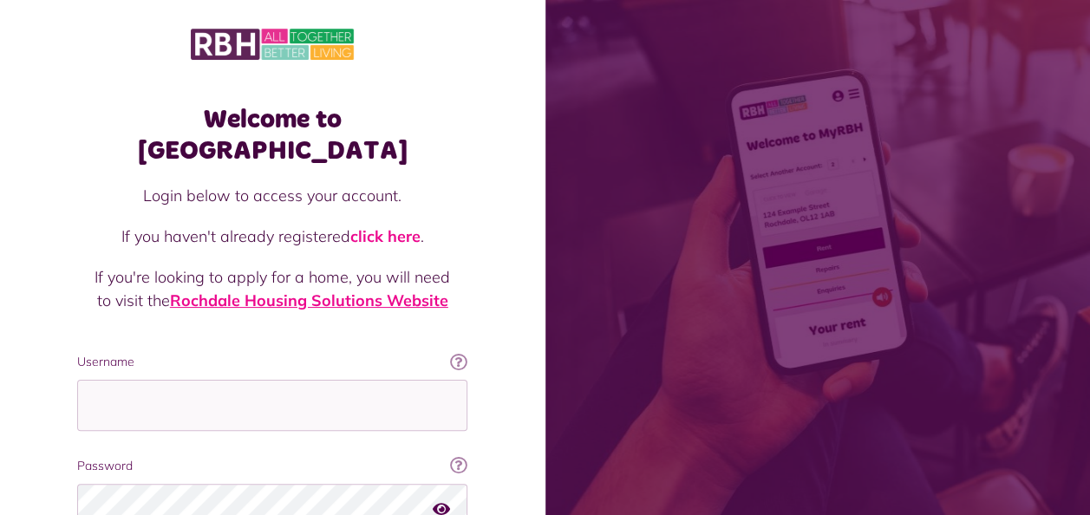
scroll to position [150, 0]
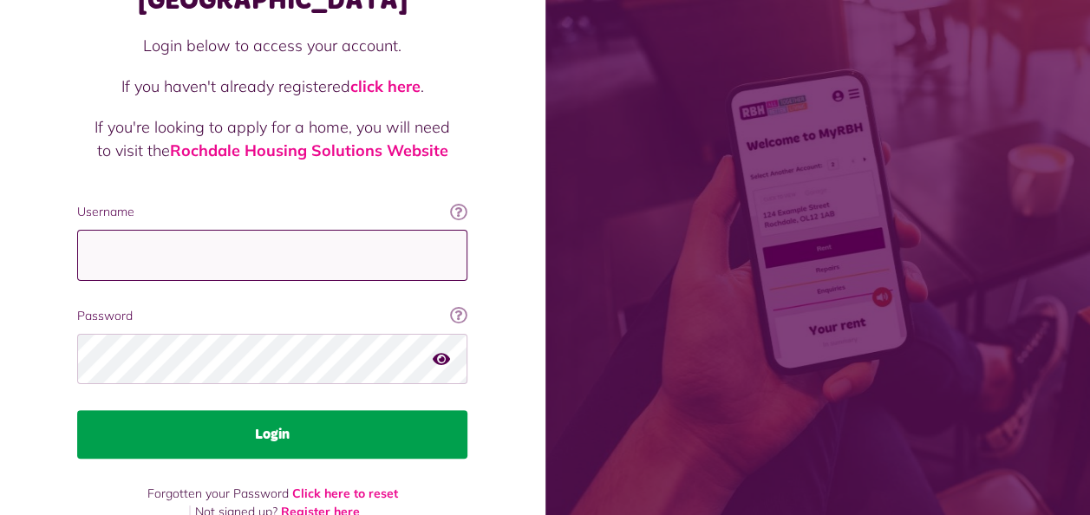
type input "**********"
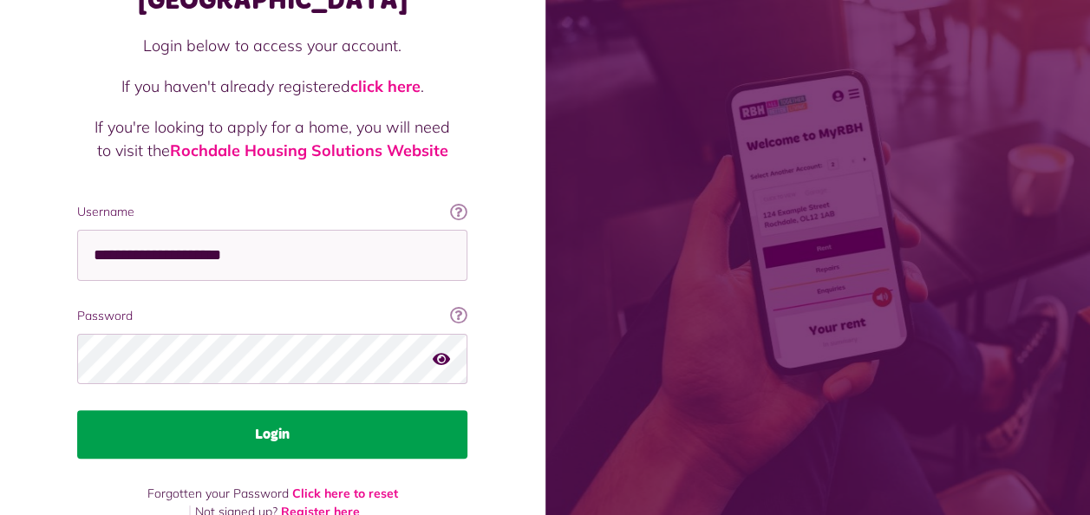
click at [296, 410] on button "Login" at bounding box center [272, 434] width 390 height 49
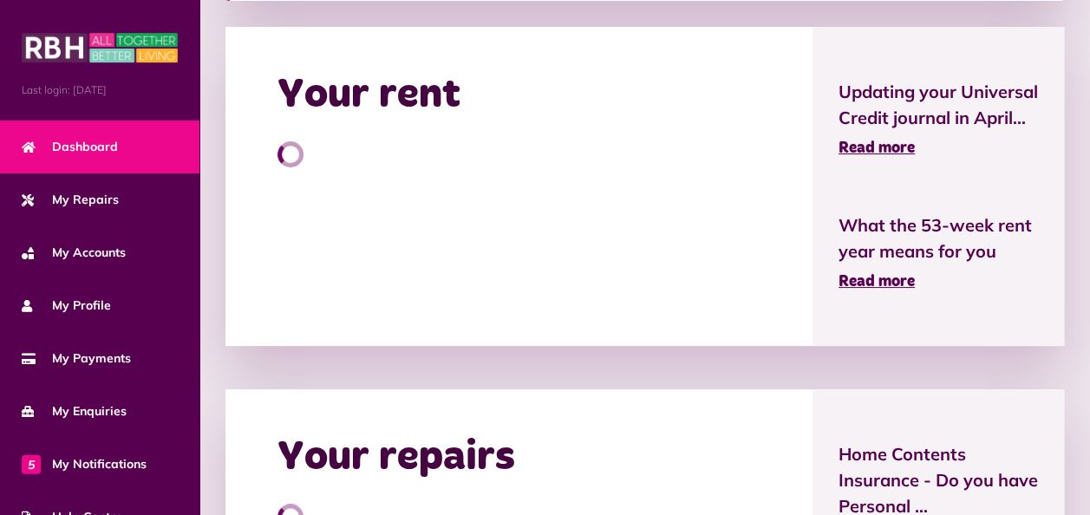
scroll to position [407, 0]
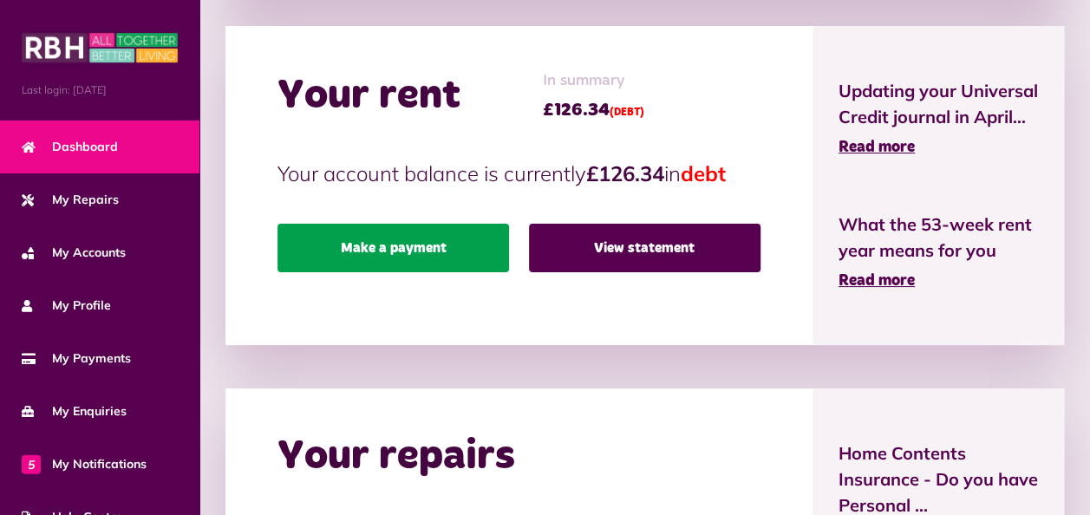
click at [404, 248] on link "Make a payment" at bounding box center [392, 248] width 231 height 49
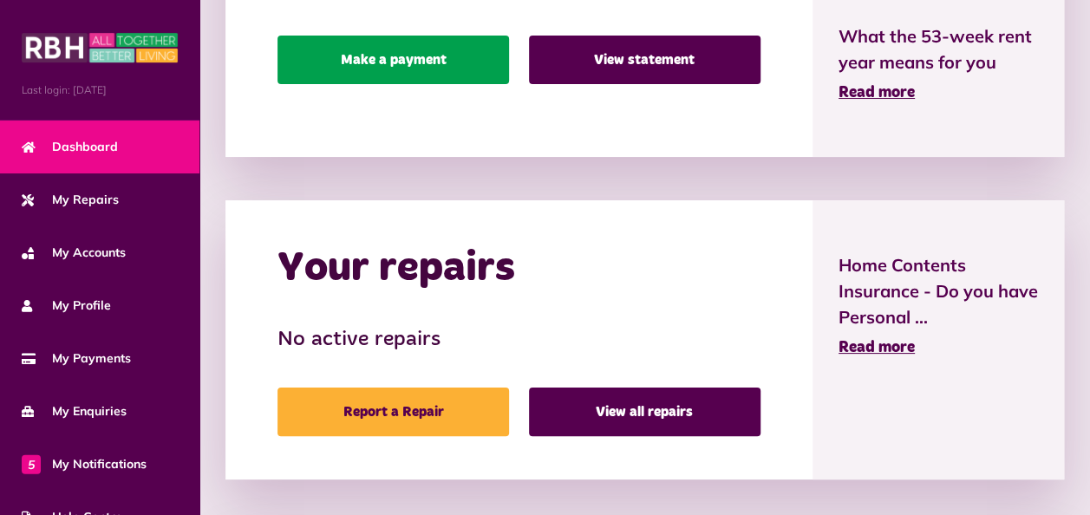
scroll to position [520, 0]
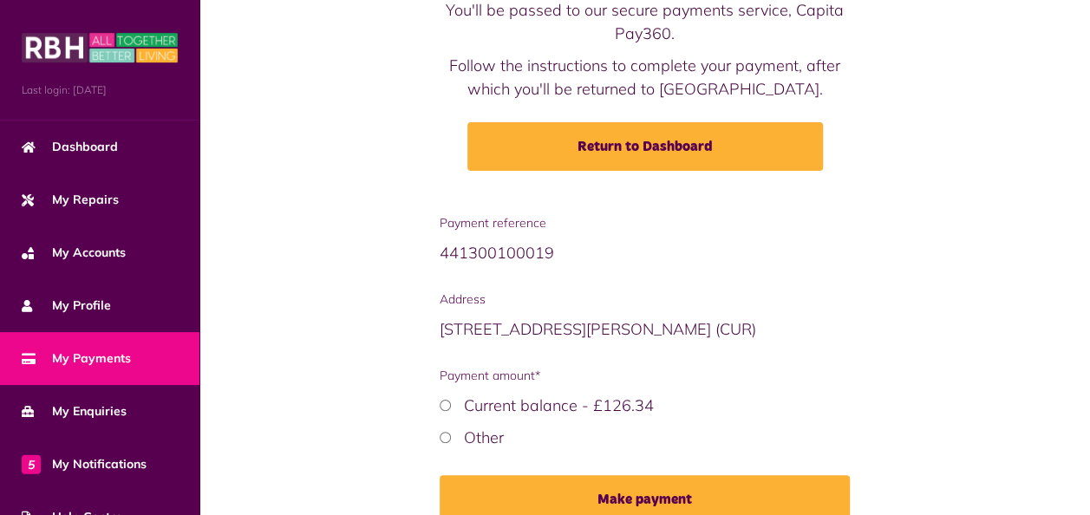
scroll to position [166, 0]
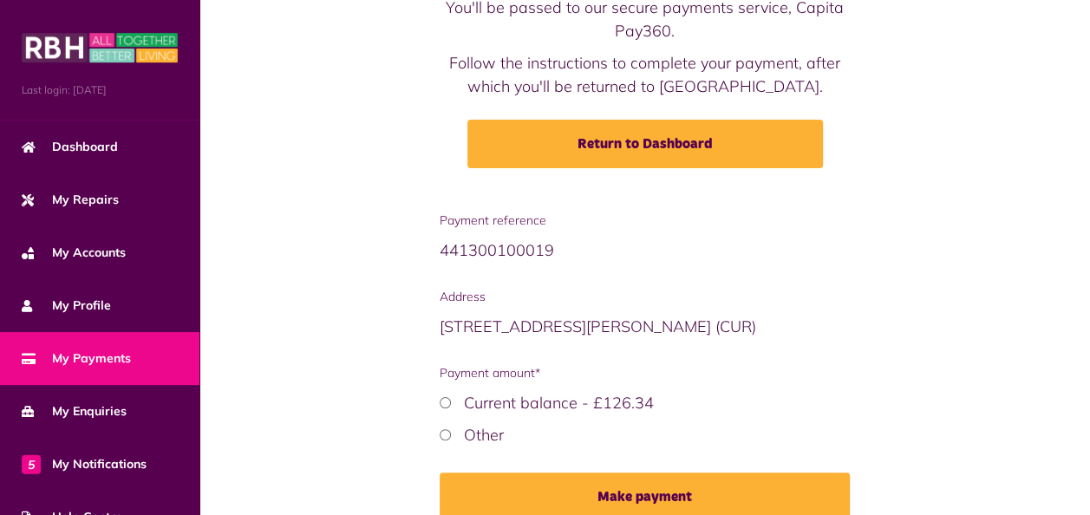
click at [433, 391] on div "Payment reference 441300100019 Address [STREET_ADDRESS][PERSON_NAME] Payment am…" at bounding box center [645, 379] width 428 height 335
click at [450, 407] on div "Current balance - £126.34" at bounding box center [645, 402] width 411 height 23
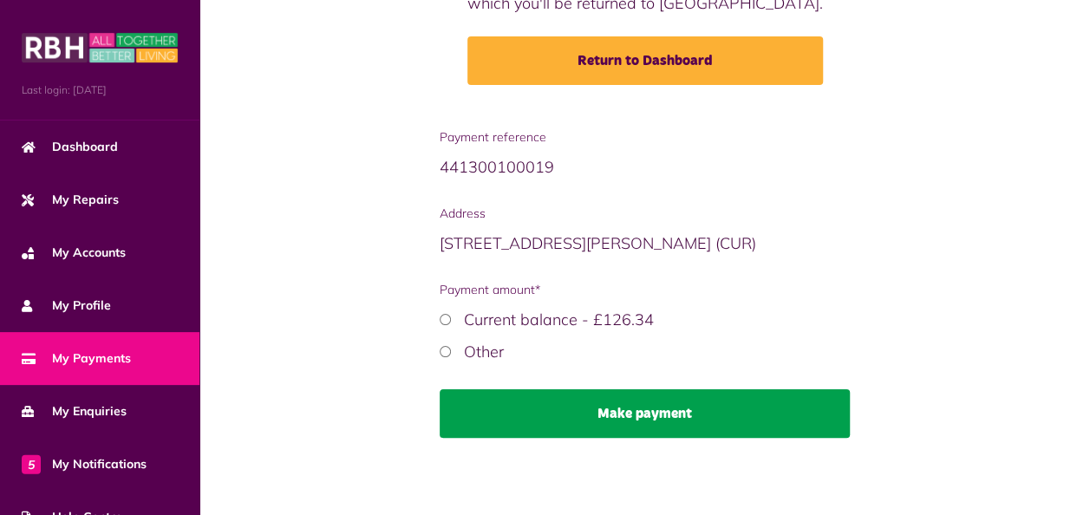
click at [546, 405] on button "Make payment" at bounding box center [645, 413] width 411 height 49
